Goal: Transaction & Acquisition: Purchase product/service

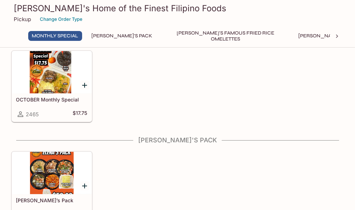
scroll to position [71, 0]
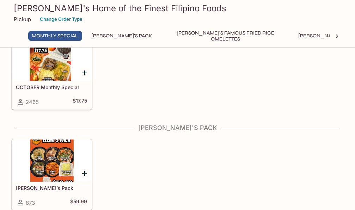
click at [65, 72] on div at bounding box center [52, 60] width 80 height 42
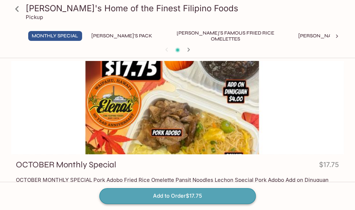
click at [198, 196] on button "Add to Order $17.75" at bounding box center [178, 196] width 157 height 16
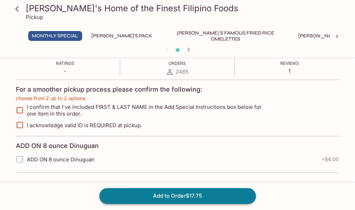
scroll to position [140, 0]
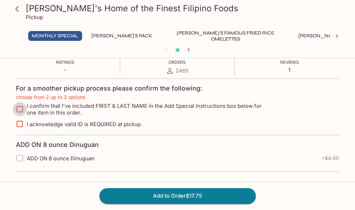
click at [20, 108] on input "I confirm that I've included FIRST & LAST NAME in the Add Special Instructions …" at bounding box center [20, 109] width 14 height 14
checkbox input "true"
click at [22, 124] on input "I acknowledge valid ID is REQUIRED at pickup." at bounding box center [20, 124] width 14 height 14
checkbox input "true"
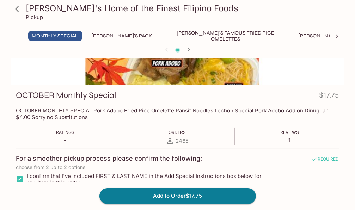
scroll to position [69, 0]
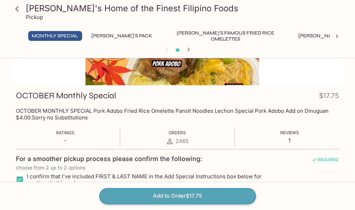
click at [208, 196] on button "Add to Order $17.75" at bounding box center [178, 196] width 157 height 16
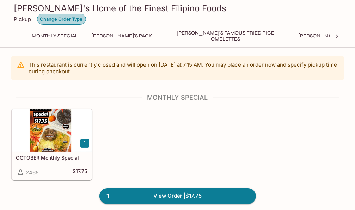
click at [74, 18] on button "Change Order Type" at bounding box center [61, 19] width 49 height 11
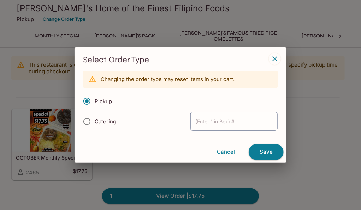
click at [106, 103] on span "Pickup" at bounding box center [103, 101] width 17 height 7
click at [94, 103] on input "Pickup" at bounding box center [86, 101] width 15 height 15
click at [270, 150] on button "Save" at bounding box center [265, 152] width 35 height 16
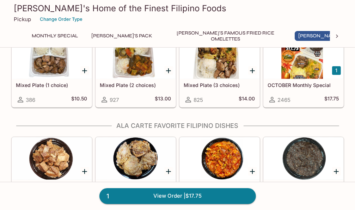
scroll to position [494, 0]
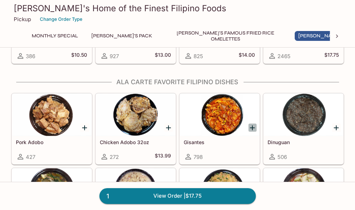
click at [251, 126] on icon "Add Gisantes" at bounding box center [252, 128] width 8 height 8
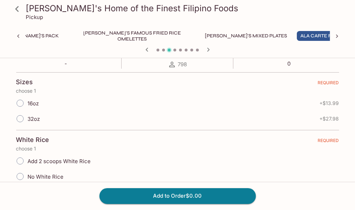
scroll to position [141, 0]
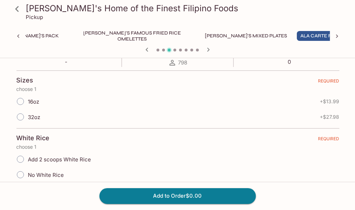
click at [48, 174] on span "No White Rice" at bounding box center [46, 175] width 36 height 7
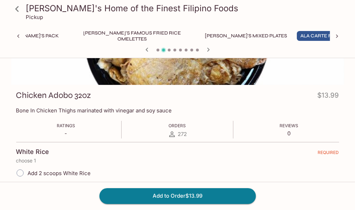
scroll to position [106, 0]
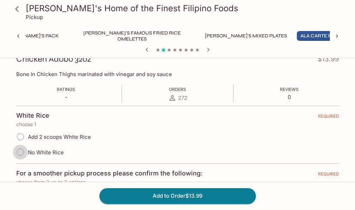
click at [23, 150] on input "No White Rice" at bounding box center [20, 152] width 15 height 15
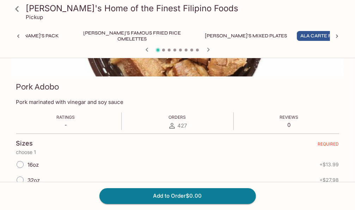
scroll to position [35, 0]
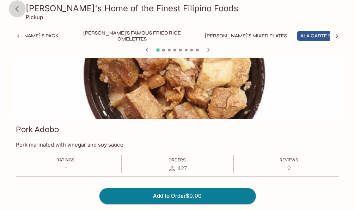
click at [18, 8] on icon at bounding box center [17, 9] width 12 height 12
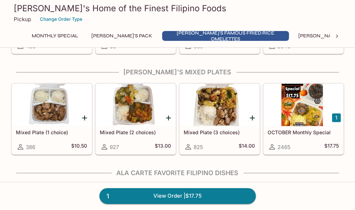
scroll to position [459, 0]
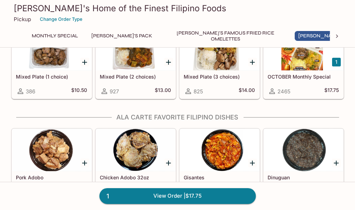
click at [226, 145] on div at bounding box center [220, 150] width 80 height 42
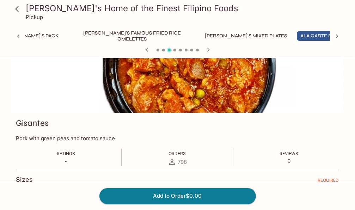
scroll to position [106, 0]
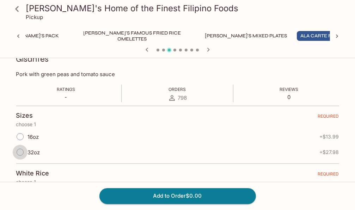
click at [18, 151] on input "32oz" at bounding box center [20, 152] width 15 height 15
radio input "true"
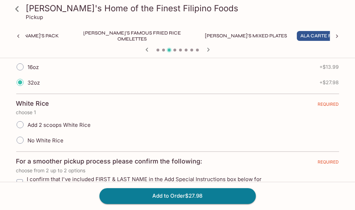
scroll to position [176, 0]
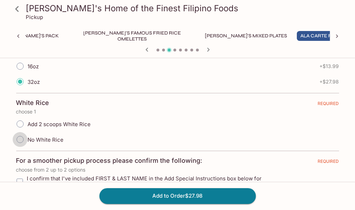
click at [22, 140] on input "No White Rice" at bounding box center [20, 139] width 15 height 15
radio input "true"
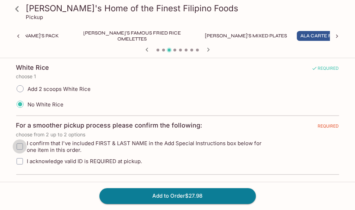
click at [19, 144] on input "I confirm that I've included FIRST & LAST NAME in the Add Special Instructions …" at bounding box center [20, 147] width 14 height 14
checkbox input "true"
click at [22, 159] on input "I acknowledge valid ID is REQUIRED at pickup." at bounding box center [20, 162] width 14 height 14
checkbox input "true"
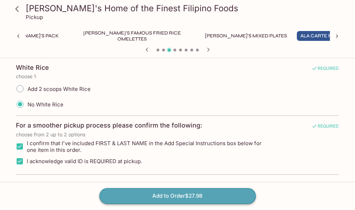
click at [142, 198] on button "Add to Order $27.98" at bounding box center [178, 196] width 157 height 16
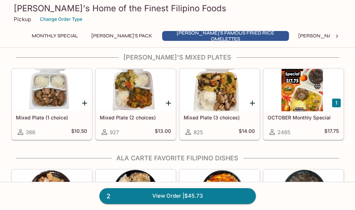
scroll to position [459, 0]
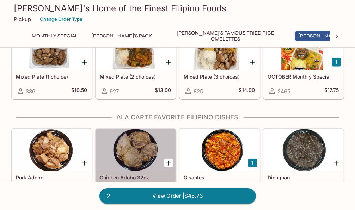
click at [147, 157] on div at bounding box center [136, 150] width 80 height 42
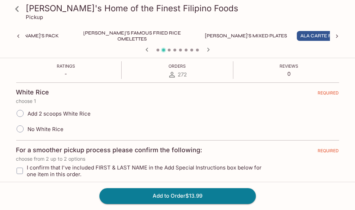
scroll to position [141, 0]
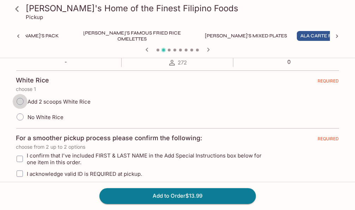
click at [20, 99] on input "Add 2 scoops White Rice" at bounding box center [20, 101] width 15 height 15
radio input "true"
click at [16, 159] on input "I confirm that I've included FIRST & LAST NAME in the Add Special Instructions …" at bounding box center [20, 159] width 14 height 14
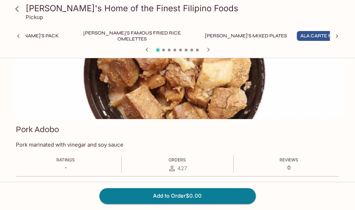
scroll to position [0, 0]
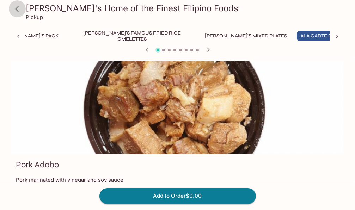
click at [15, 10] on icon at bounding box center [17, 9] width 12 height 12
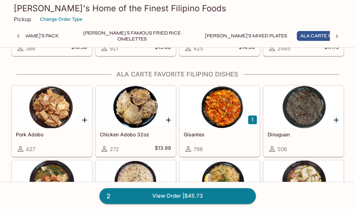
scroll to position [494, 0]
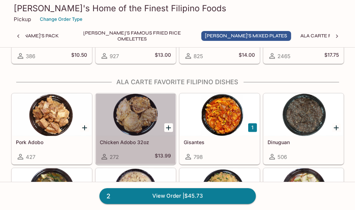
click at [134, 142] on h5 "Chicken Adobo 32oz" at bounding box center [135, 142] width 71 height 6
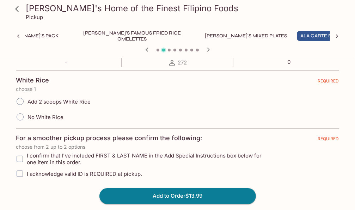
scroll to position [106, 0]
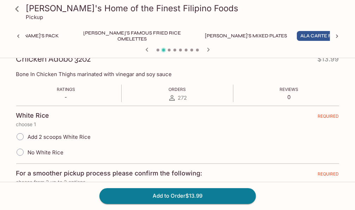
click at [21, 135] on input "Add 2 scoops White Rice" at bounding box center [20, 137] width 15 height 15
radio input "true"
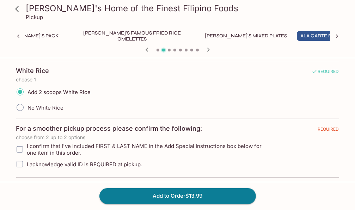
scroll to position [212, 0]
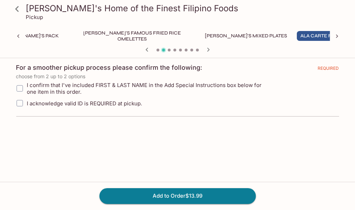
click at [21, 90] on input "I confirm that I've included FIRST & LAST NAME in the Add Special Instructions …" at bounding box center [20, 89] width 14 height 14
checkbox input "true"
click at [21, 103] on input "I acknowledge valid ID is REQUIRED at pickup." at bounding box center [20, 103] width 14 height 14
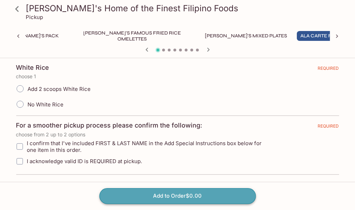
click at [146, 195] on button "Add to Order $0.00" at bounding box center [178, 196] width 157 height 16
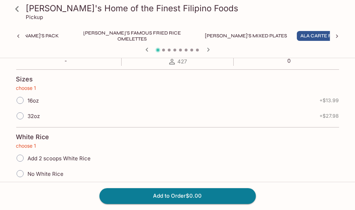
scroll to position [140, 0]
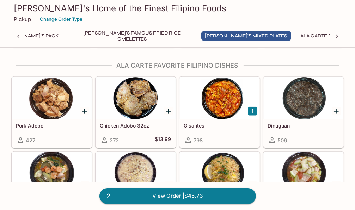
scroll to position [510, 0]
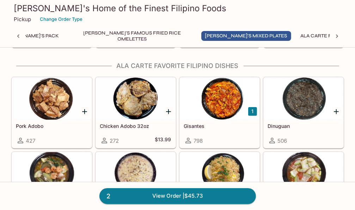
click at [327, 114] on div at bounding box center [304, 99] width 80 height 42
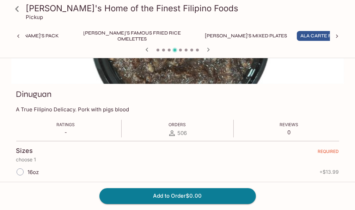
scroll to position [106, 0]
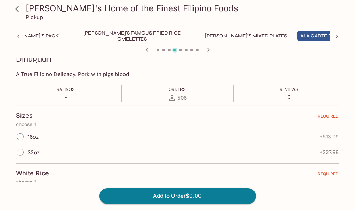
click at [20, 137] on input "16oz" at bounding box center [20, 137] width 15 height 15
radio input "true"
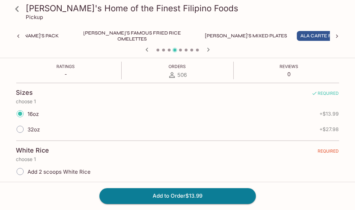
scroll to position [141, 0]
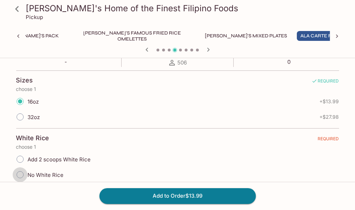
click at [21, 176] on input "No White Rice" at bounding box center [20, 175] width 15 height 15
radio input "true"
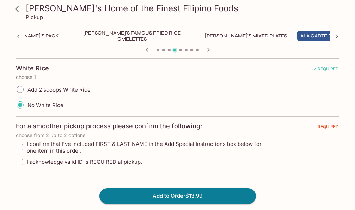
scroll to position [212, 0]
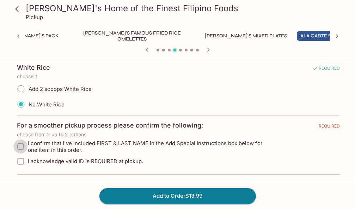
click at [20, 148] on input "I confirm that I've included FIRST & LAST NAME in the Add Special Instructions …" at bounding box center [20, 147] width 14 height 14
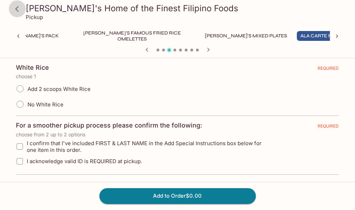
click at [20, 7] on icon at bounding box center [17, 9] width 12 height 12
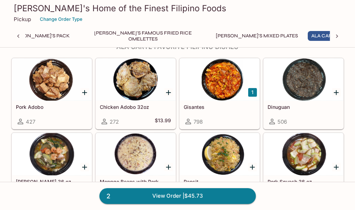
scroll to position [0, 94]
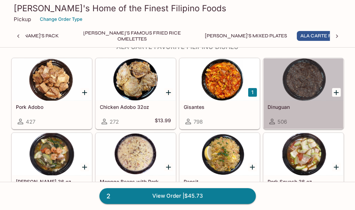
click at [311, 106] on h5 "Dinuguan" at bounding box center [303, 107] width 71 height 6
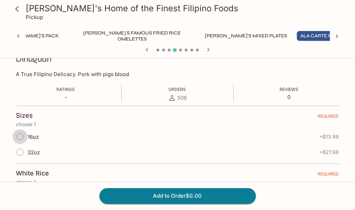
click at [20, 137] on input "16oz" at bounding box center [20, 137] width 15 height 15
radio input "true"
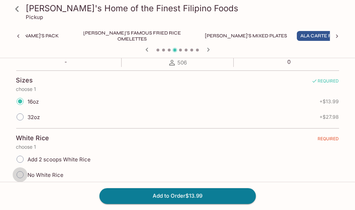
click at [22, 175] on input "No White Rice" at bounding box center [20, 175] width 15 height 15
radio input "true"
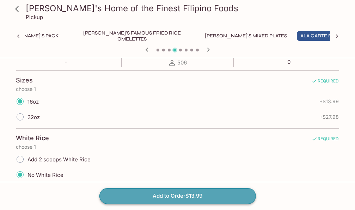
click at [148, 202] on button "Add to Order $13.99" at bounding box center [178, 196] width 157 height 16
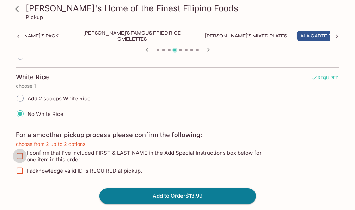
click at [18, 158] on input "I confirm that I've included FIRST & LAST NAME in the Add Special Instructions …" at bounding box center [20, 156] width 14 height 14
checkbox input "true"
click at [23, 169] on input "I acknowledge valid ID is REQUIRED at pickup." at bounding box center [20, 171] width 14 height 14
